Goal: Task Accomplishment & Management: Use online tool/utility

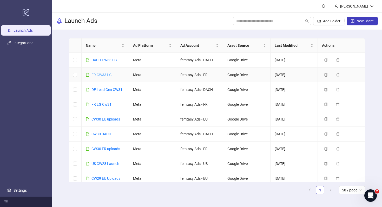
click at [99, 76] on link "FR CW33 LG" at bounding box center [102, 75] width 20 height 4
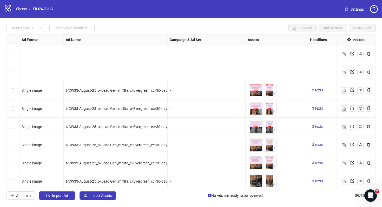
scroll to position [160, 0]
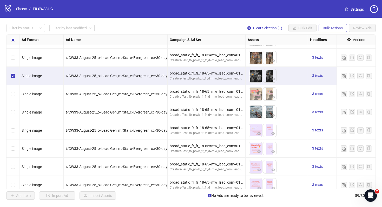
click at [333, 29] on span "Bulk Actions" at bounding box center [333, 28] width 20 height 4
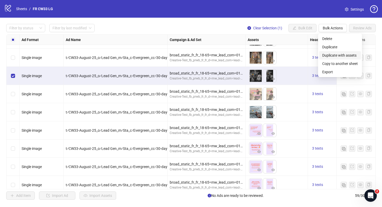
click at [337, 55] on span "Duplicate with assets" at bounding box center [340, 56] width 36 height 6
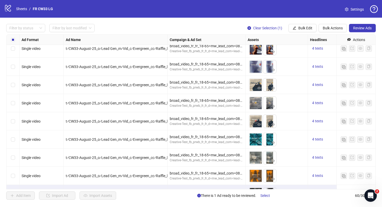
scroll to position [948, 0]
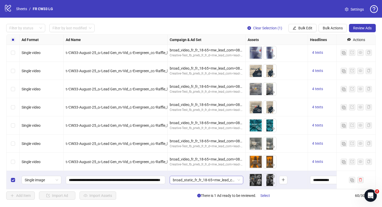
click at [224, 179] on span "broad_static_fr_fr_18-65=mw_lead_com=010825" at bounding box center [206, 180] width 67 height 8
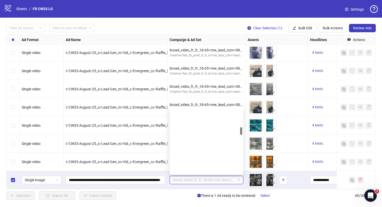
scroll to position [172, 0]
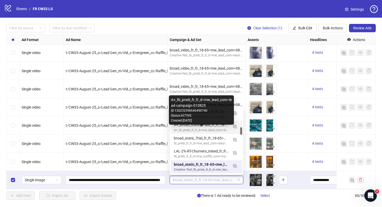
click at [221, 132] on div "A+_fb_prwb_fr_fr_d=mw_lead_com=lead-campaign-010825" at bounding box center [201, 130] width 55 height 5
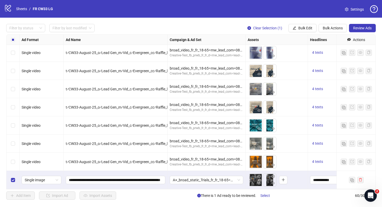
click at [187, 191] on div "Filter by status Filter by last modified Clear Selection (1) Bulk Edit Bulk Act…" at bounding box center [191, 112] width 382 height 189
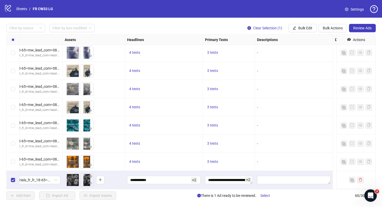
scroll to position [948, 0]
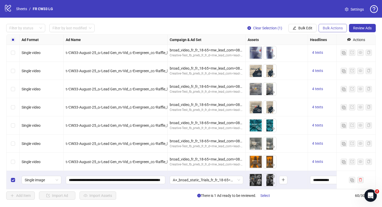
click at [338, 28] on span "Bulk Actions" at bounding box center [333, 28] width 20 height 4
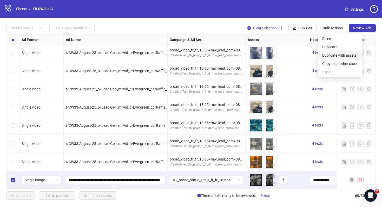
click at [336, 56] on span "Duplicate with assets" at bounding box center [340, 56] width 36 height 6
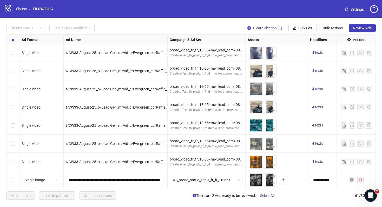
scroll to position [966, 0]
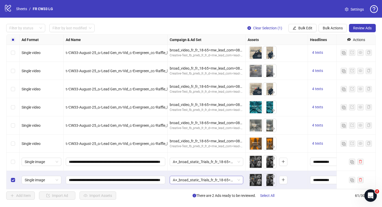
click at [221, 182] on span "A+_broad_static_Trials_fr_fr_18-65=mw_lead_com=010825" at bounding box center [206, 180] width 67 height 8
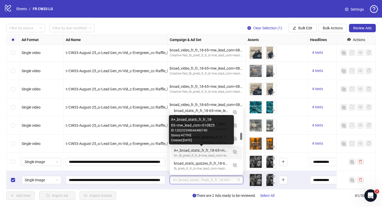
scroll to position [226, 0]
click at [218, 153] on div "A+_broad_static_fr_fr_18-65=mw_lead_com=010825" at bounding box center [201, 151] width 55 height 6
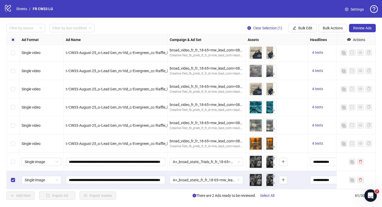
click at [297, 190] on div "Filter by status Filter by last modified Clear Selection (1) Bulk Edit Bulk Act…" at bounding box center [191, 112] width 382 height 189
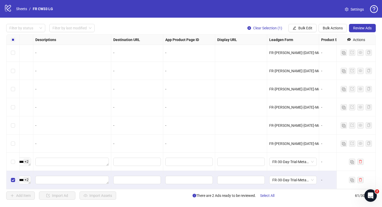
scroll to position [966, 431]
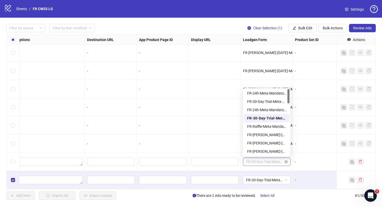
click at [277, 159] on span "FR-30-Day-Trial-Meta-Mandatory-1Q" at bounding box center [266, 162] width 41 height 8
click at [315, 201] on div "**********" at bounding box center [191, 112] width 382 height 189
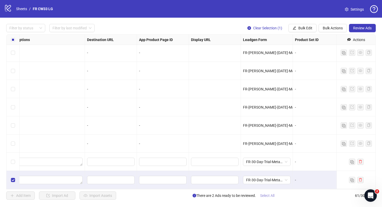
click at [270, 195] on span "Select All" at bounding box center [267, 196] width 14 height 4
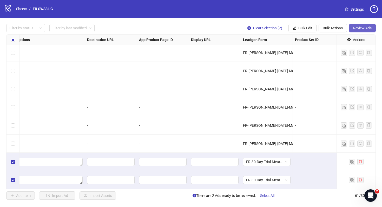
click at [366, 29] on span "Review Ads" at bounding box center [362, 28] width 18 height 4
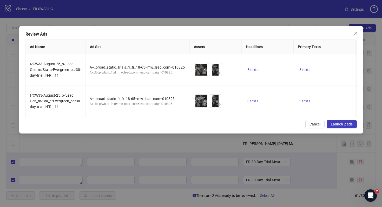
click at [341, 120] on button "Launch 2 ads" at bounding box center [342, 124] width 30 height 8
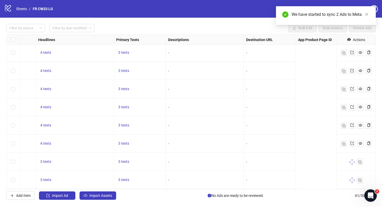
scroll to position [966, 0]
